Goal: Information Seeking & Learning: Find contact information

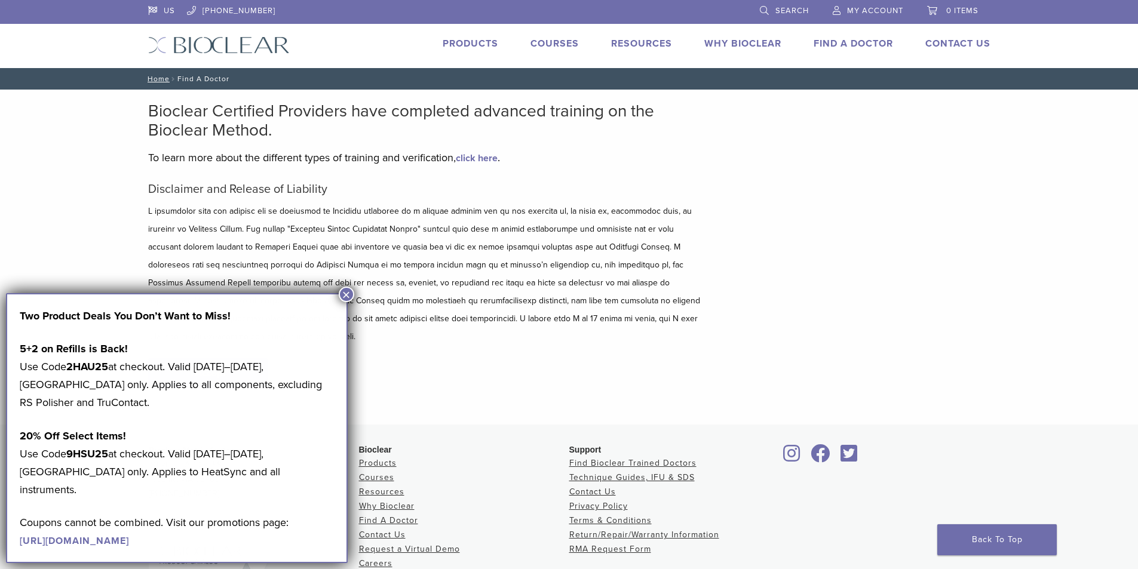
click at [232, 351] on p "5+2 on Refills is Back! Use Code 2HAU25 at checkout. Valid [DATE]–[DATE], [GEOG…" at bounding box center [177, 376] width 314 height 72
click at [343, 292] on button "×" at bounding box center [347, 295] width 16 height 16
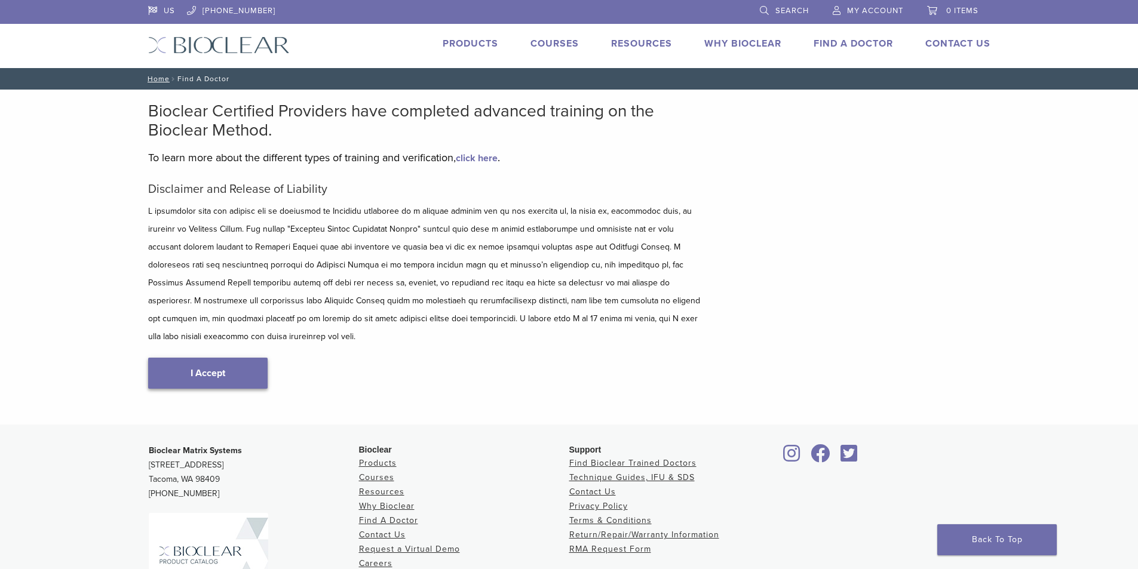
click at [231, 358] on link "I Accept" at bounding box center [207, 373] width 119 height 31
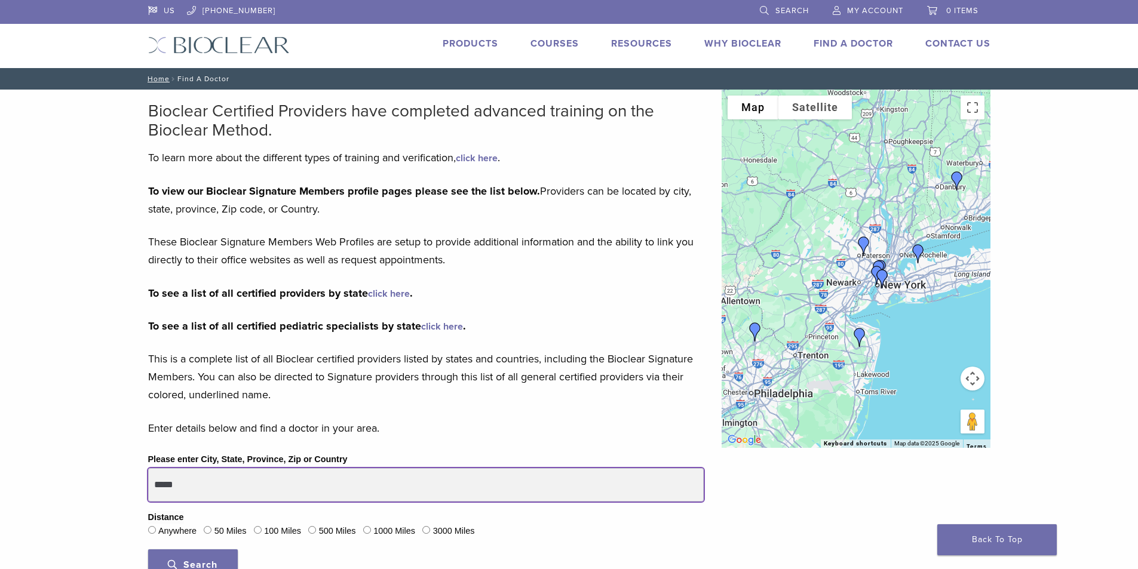
drag, startPoint x: 222, startPoint y: 488, endPoint x: 124, endPoint y: 484, distance: 98.0
type input "*****"
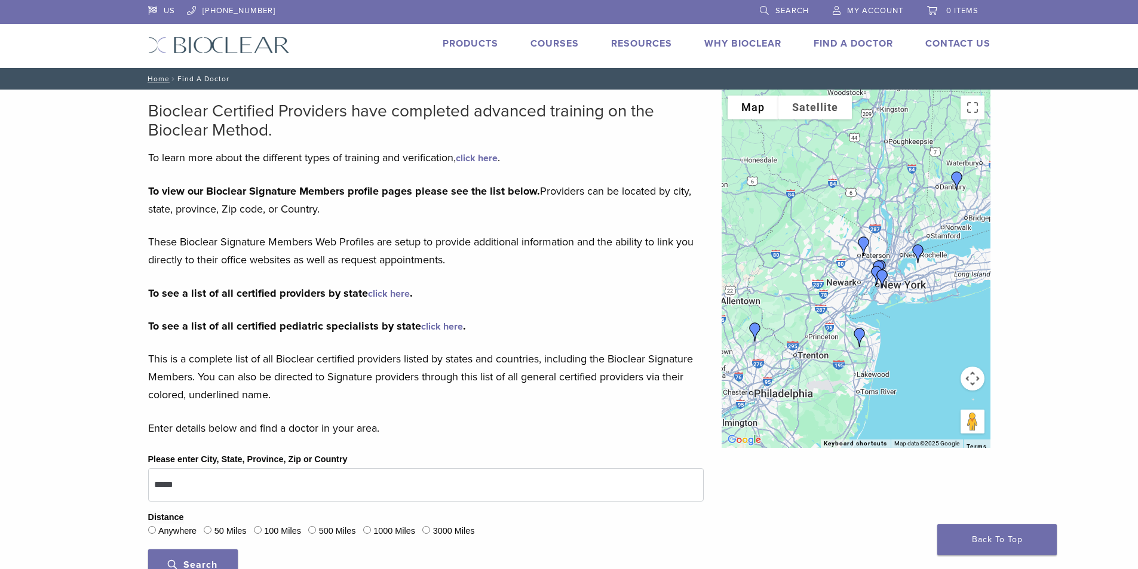
click at [190, 560] on span "Search" at bounding box center [193, 565] width 50 height 12
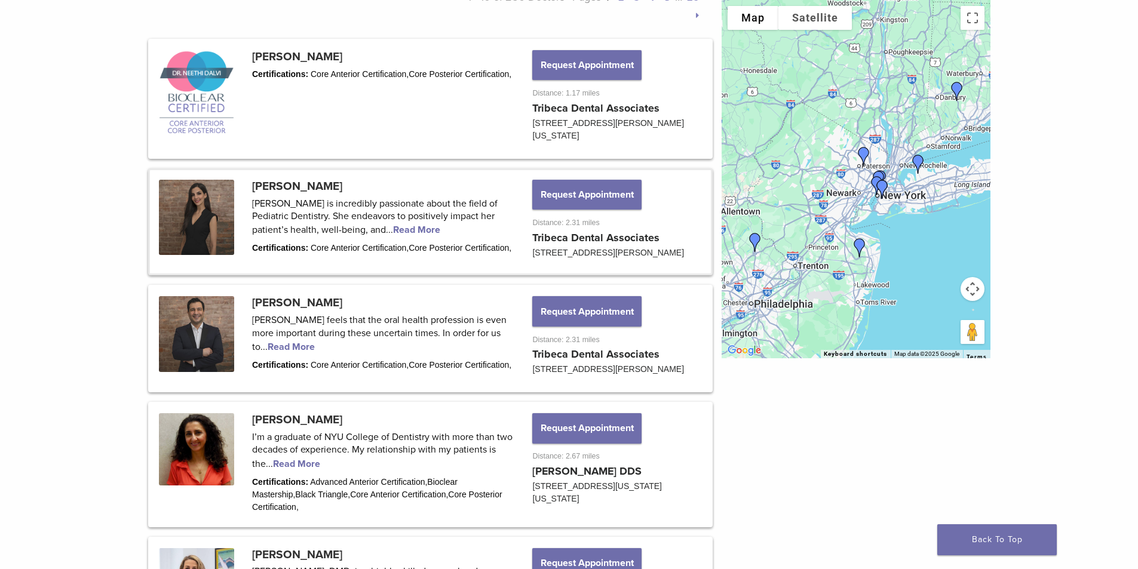
scroll to position [597, 0]
